Goal: Find specific page/section: Find specific page/section

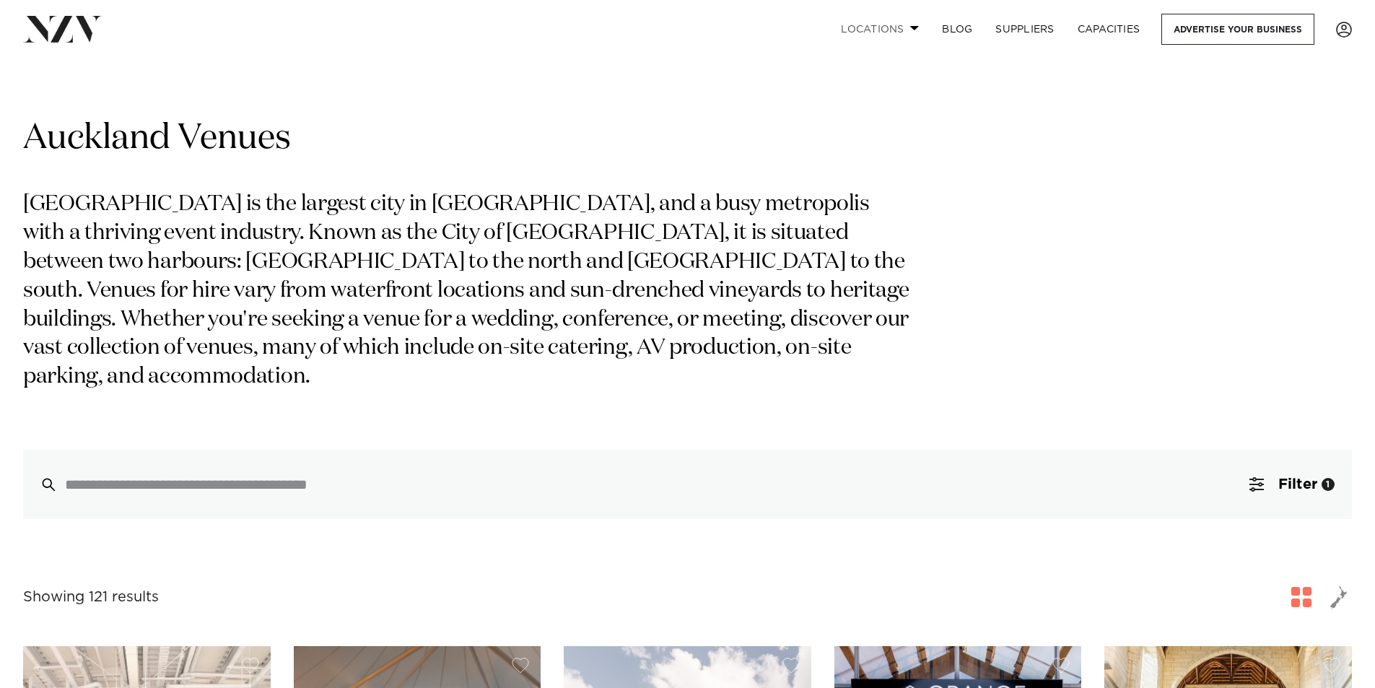
click at [894, 30] on link "Locations" at bounding box center [879, 29] width 101 height 31
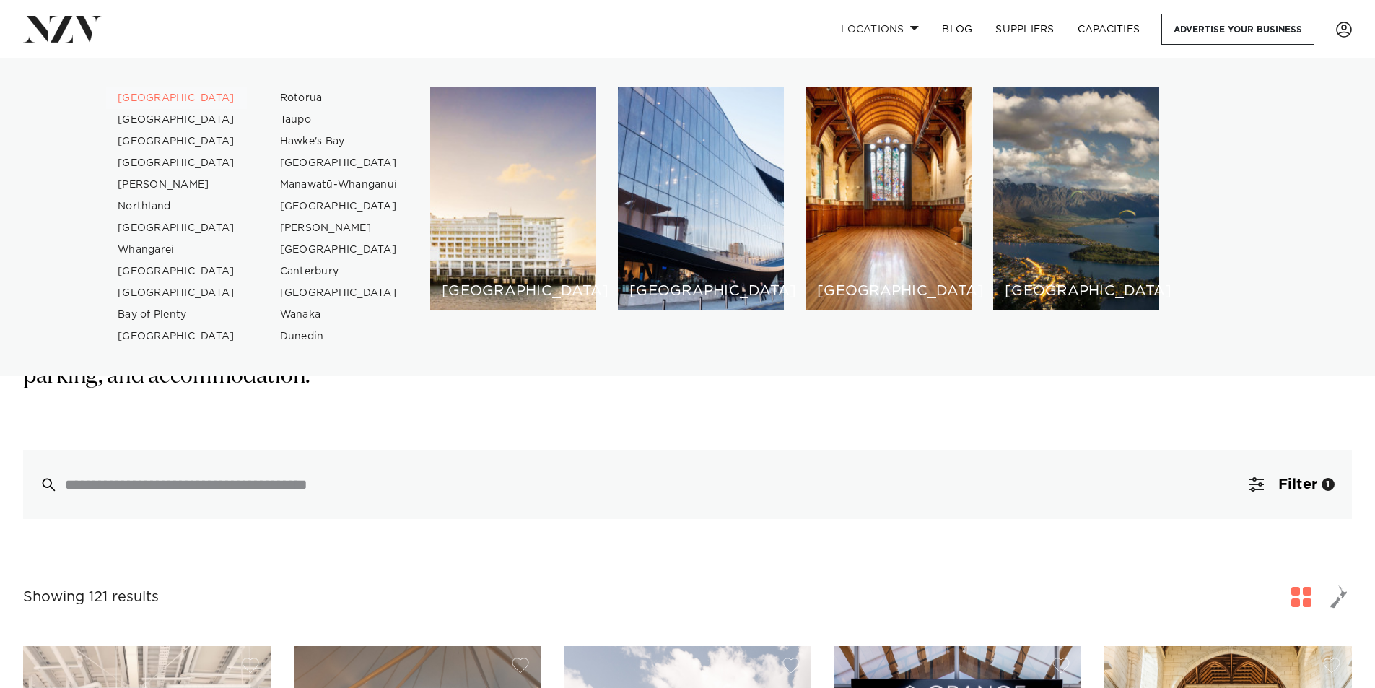
click at [138, 95] on link "[GEOGRAPHIC_DATA]" at bounding box center [176, 98] width 141 height 22
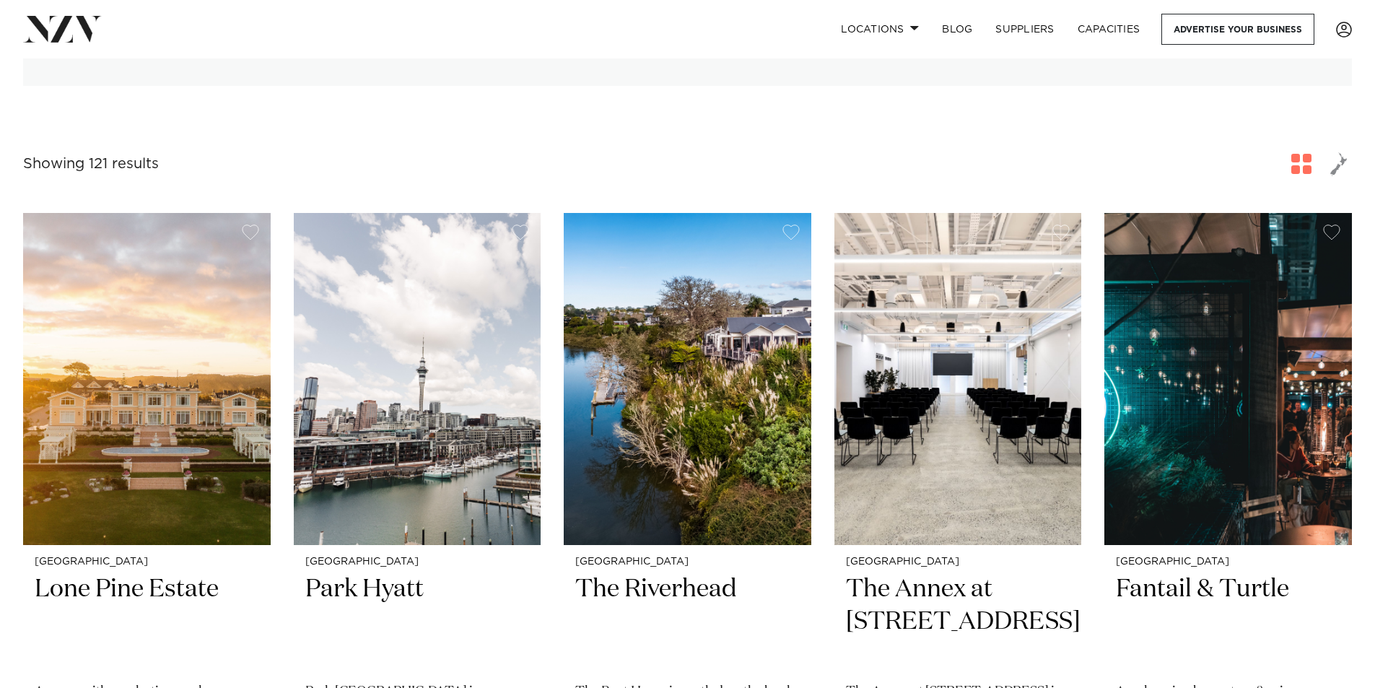
scroll to position [289, 0]
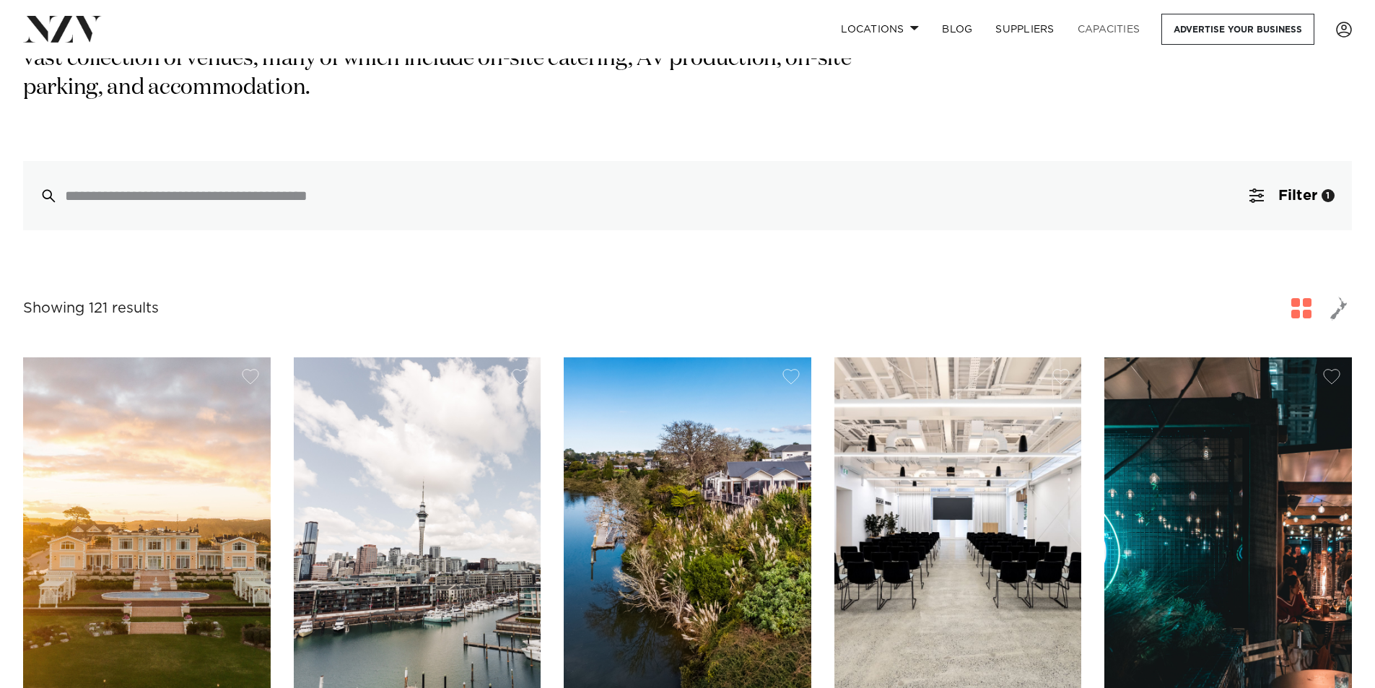
click at [1111, 35] on link "Capacities" at bounding box center [1109, 29] width 86 height 31
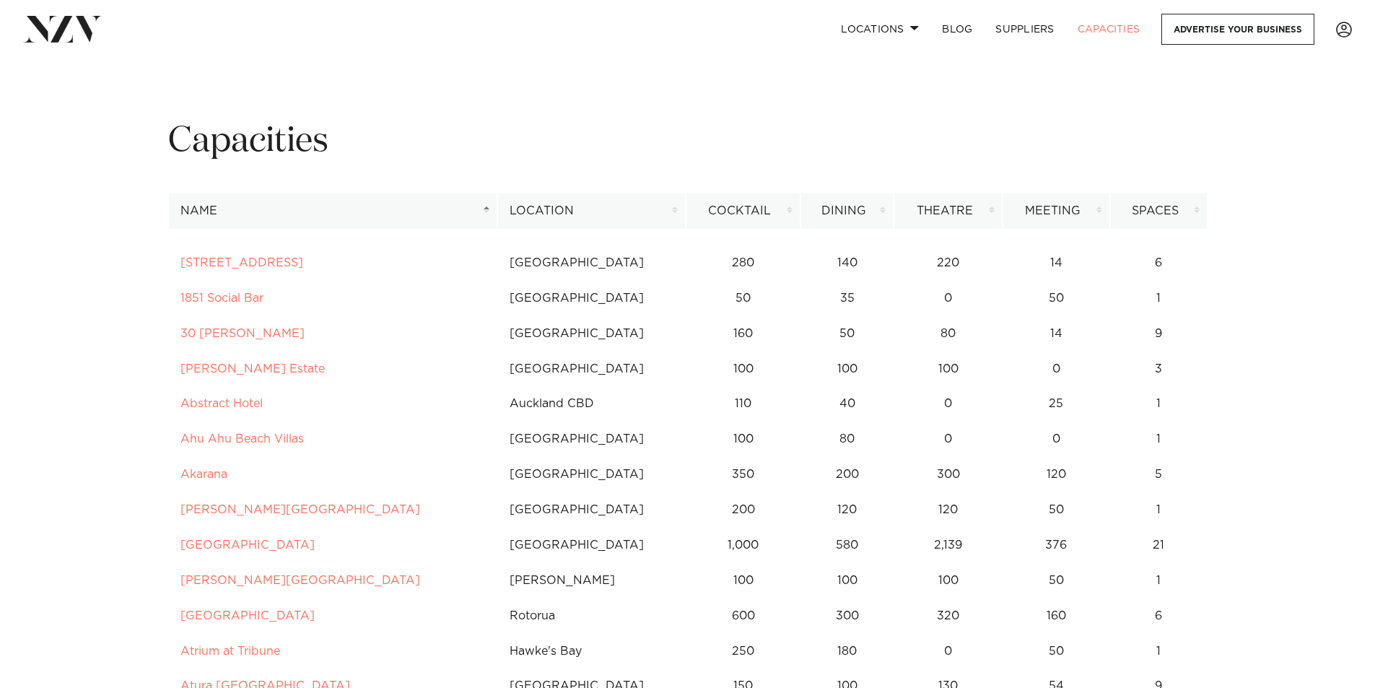
click at [533, 206] on th "Location" at bounding box center [591, 210] width 188 height 35
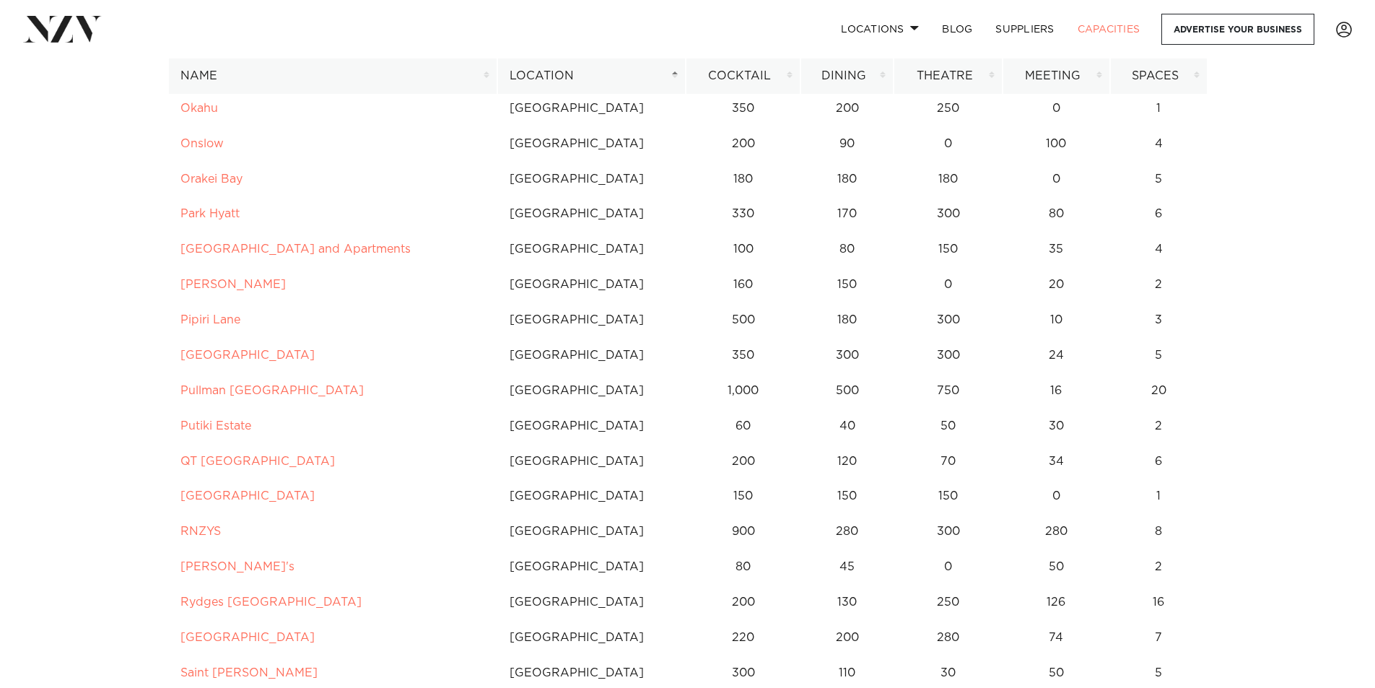
scroll to position [2454, 0]
